Goal: Task Accomplishment & Management: Manage account settings

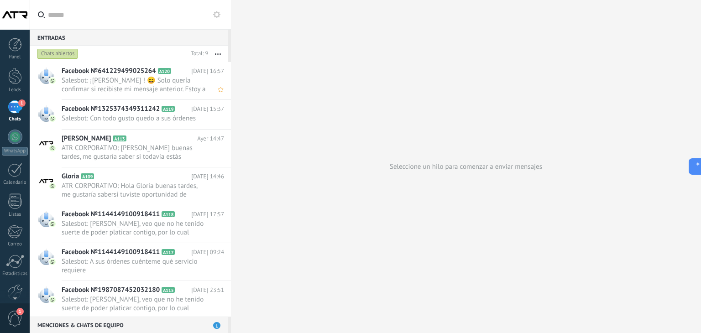
scroll to position [9, 0]
click at [16, 76] on div at bounding box center [15, 76] width 14 height 17
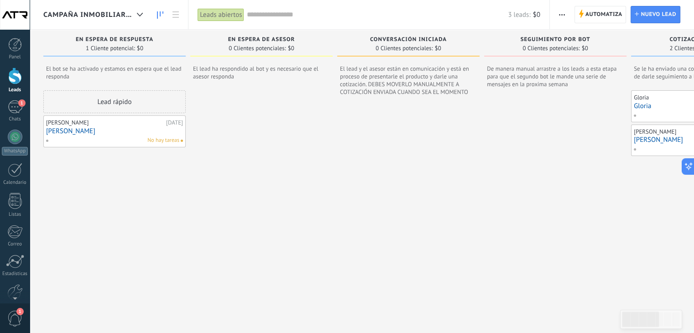
click at [105, 18] on span "CAMPAÑA INMOBILIARIA" at bounding box center [88, 14] width 90 height 9
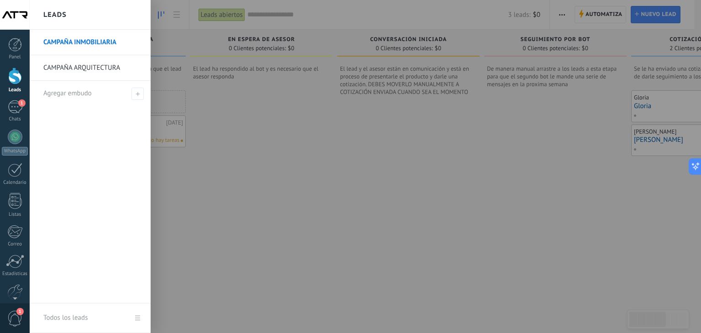
click at [101, 68] on link "CAMPAÑA ARQUITECTURA" at bounding box center [92, 68] width 98 height 26
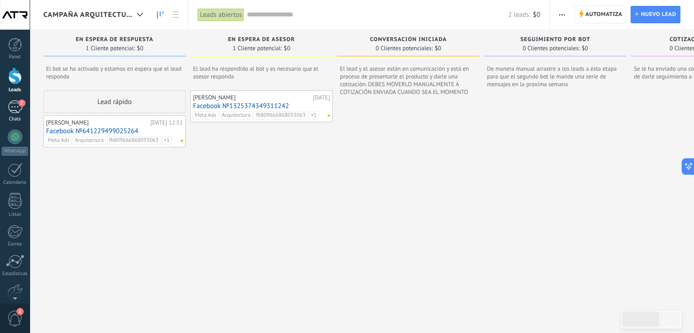
click at [5, 110] on link "2 Chats" at bounding box center [15, 111] width 30 height 22
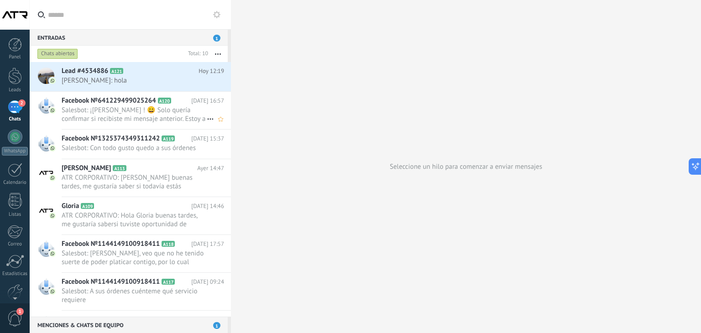
click at [99, 115] on span "Salesbot: ¡[PERSON_NAME] ! 😄 Solo quería confirmar si recibiste mi mensaje ante…" at bounding box center [134, 114] width 145 height 17
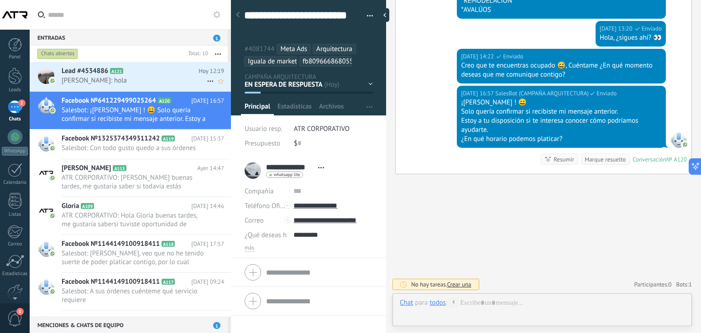
click at [93, 86] on div "Lead #4534886 A121 [DATE] 12:19 [PERSON_NAME]: hola" at bounding box center [146, 76] width 169 height 29
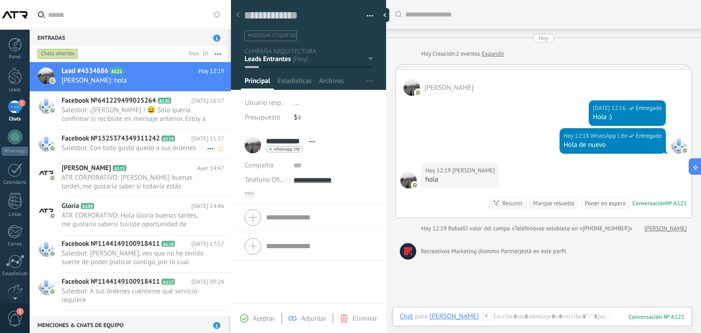
click at [136, 150] on span "Salesbot: Con todo gusto quedo a sus órdenes" at bounding box center [134, 148] width 145 height 9
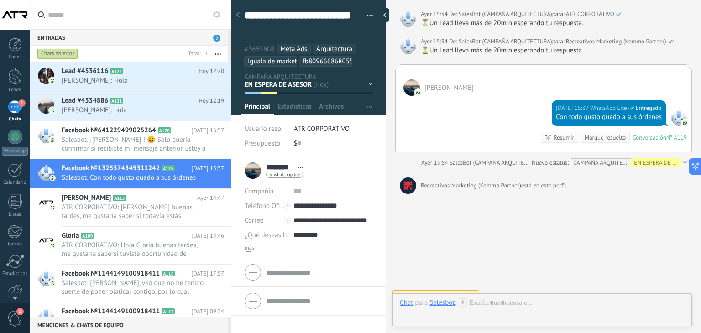
scroll to position [606, 0]
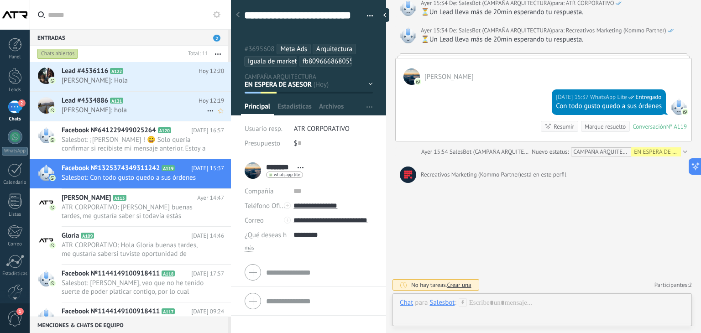
click at [172, 103] on h2 "Lead #4534886 A121" at bounding box center [130, 100] width 137 height 9
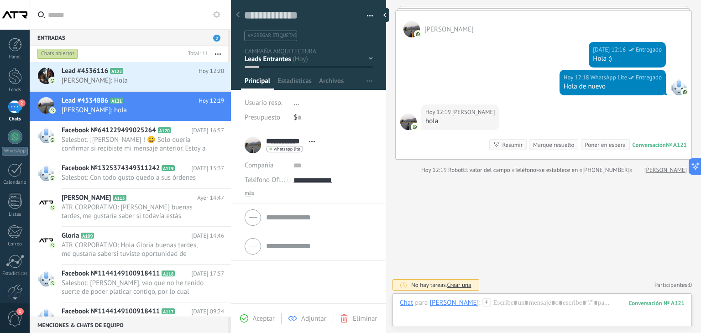
scroll to position [59, 0]
click at [139, 82] on span "[PERSON_NAME]: Hola" at bounding box center [134, 80] width 145 height 9
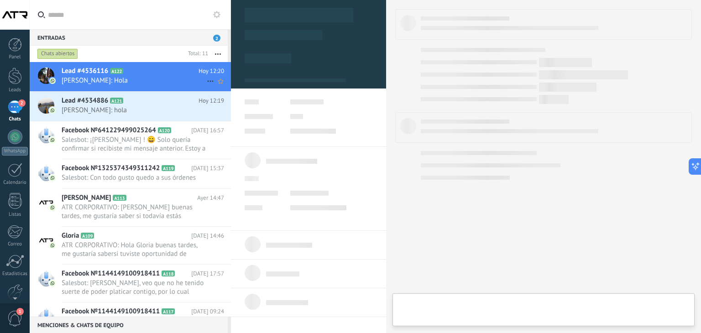
type textarea "**********"
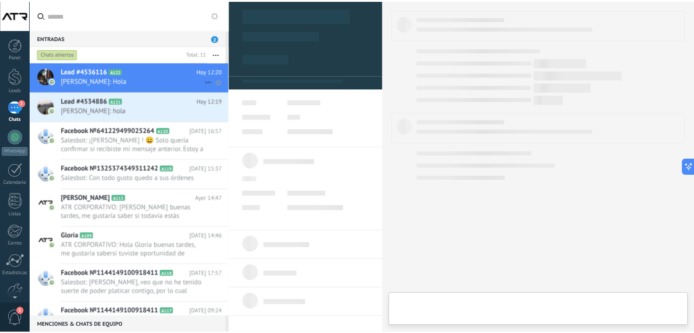
scroll to position [13, 0]
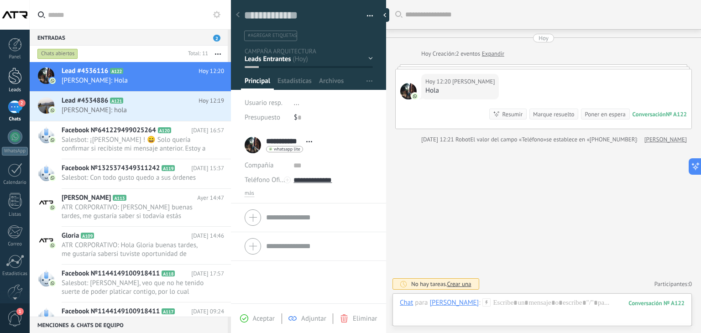
click at [11, 82] on div at bounding box center [15, 76] width 14 height 17
